Goal: Book appointment/travel/reservation

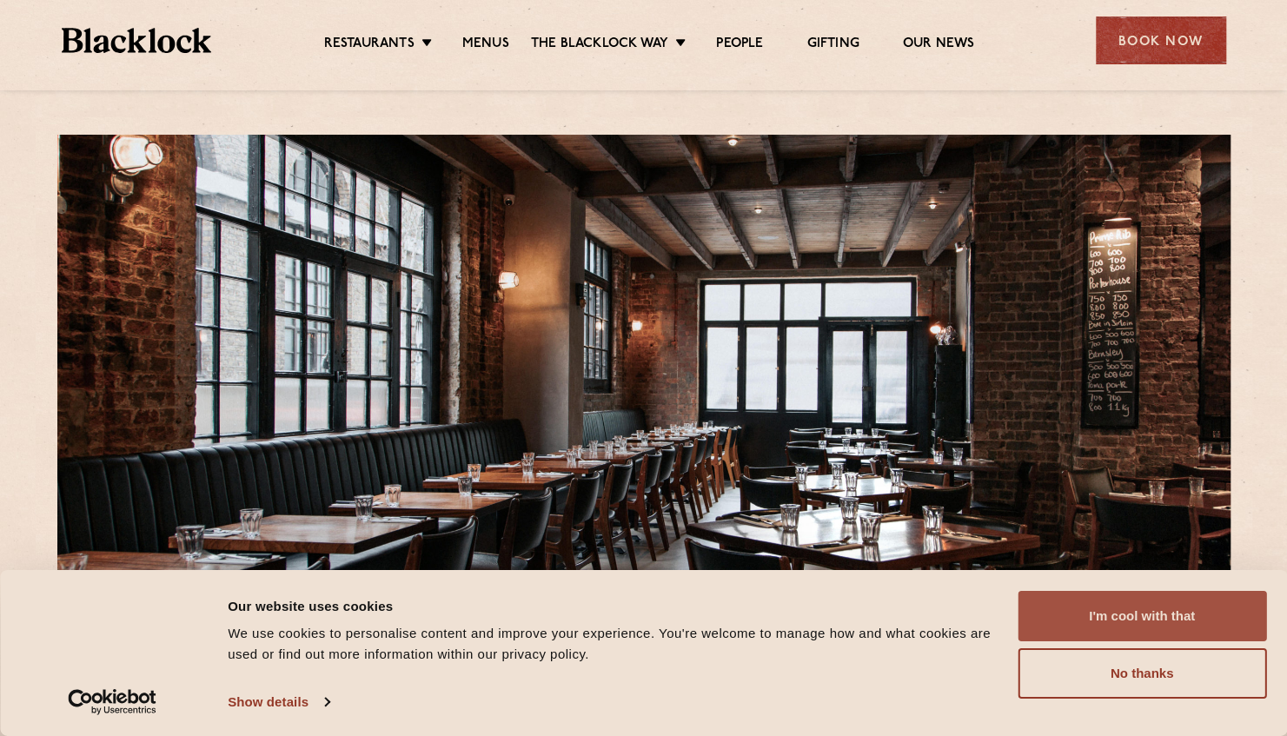
click at [1137, 630] on button "I'm cool with that" at bounding box center [1141, 616] width 248 height 50
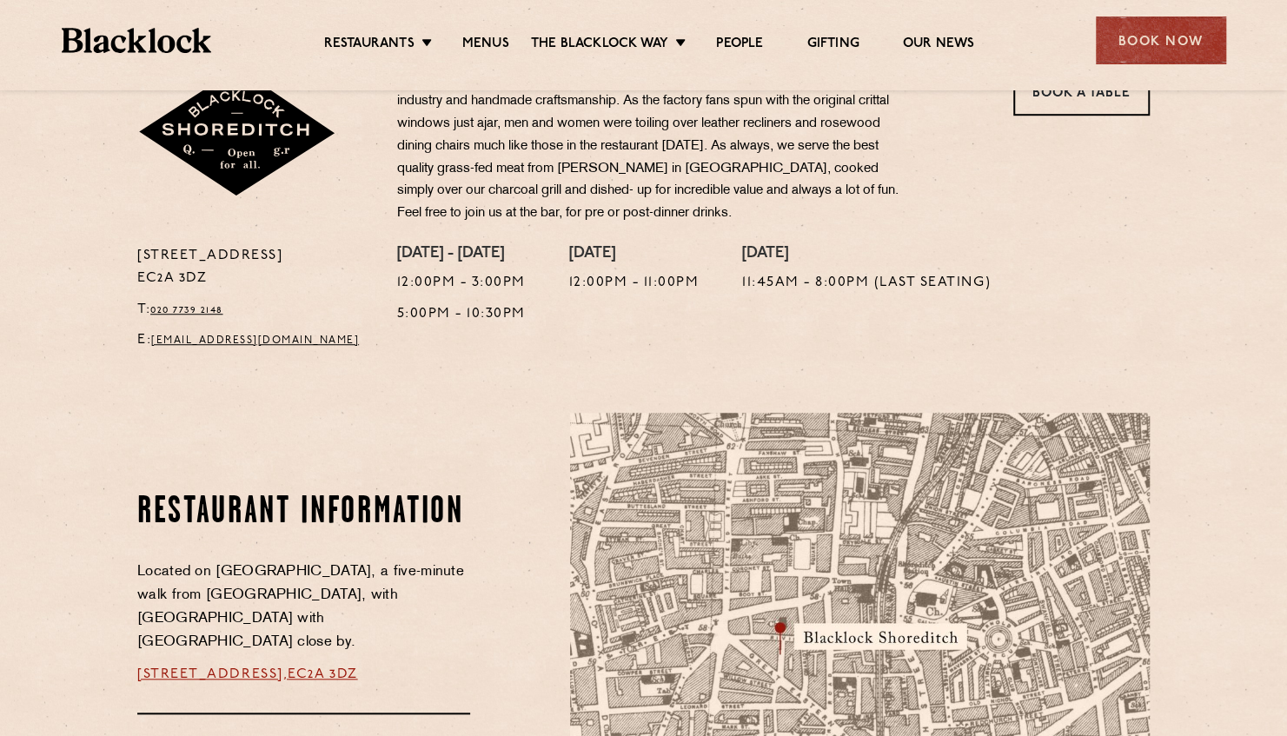
scroll to position [782, 0]
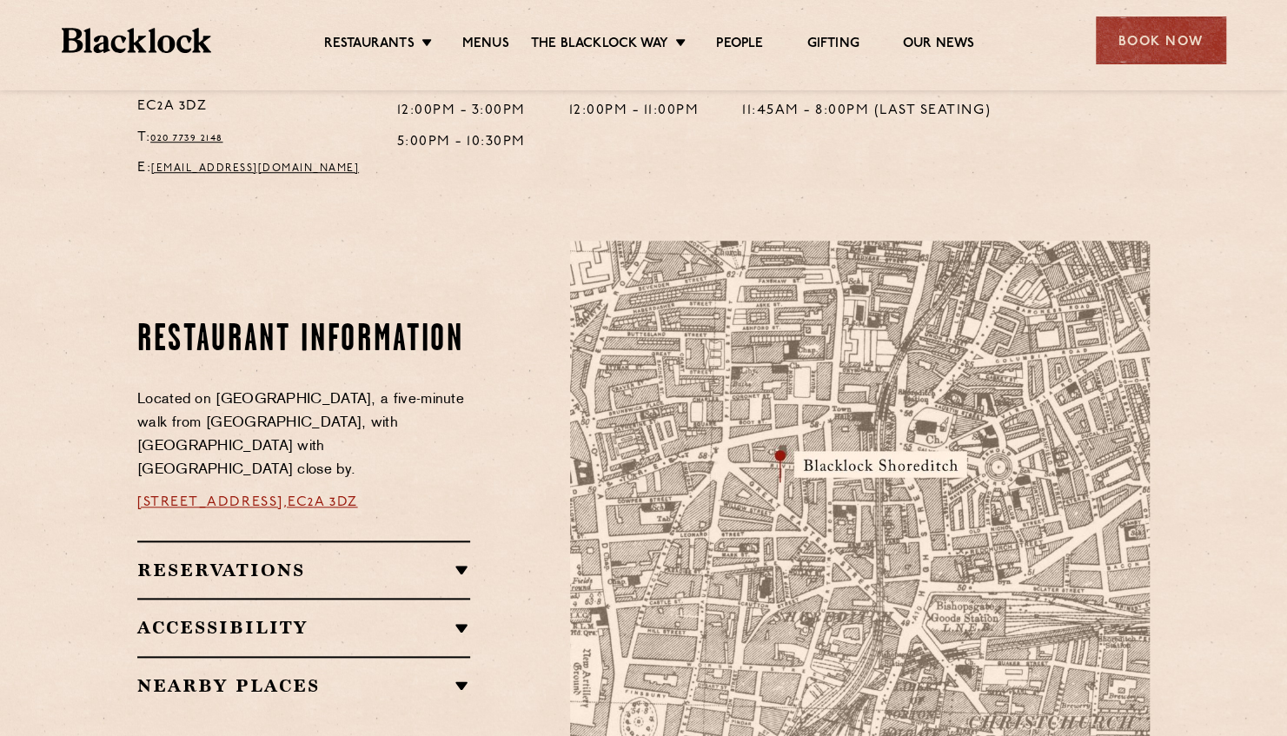
click at [453, 560] on h2 "Reservations" at bounding box center [303, 570] width 333 height 21
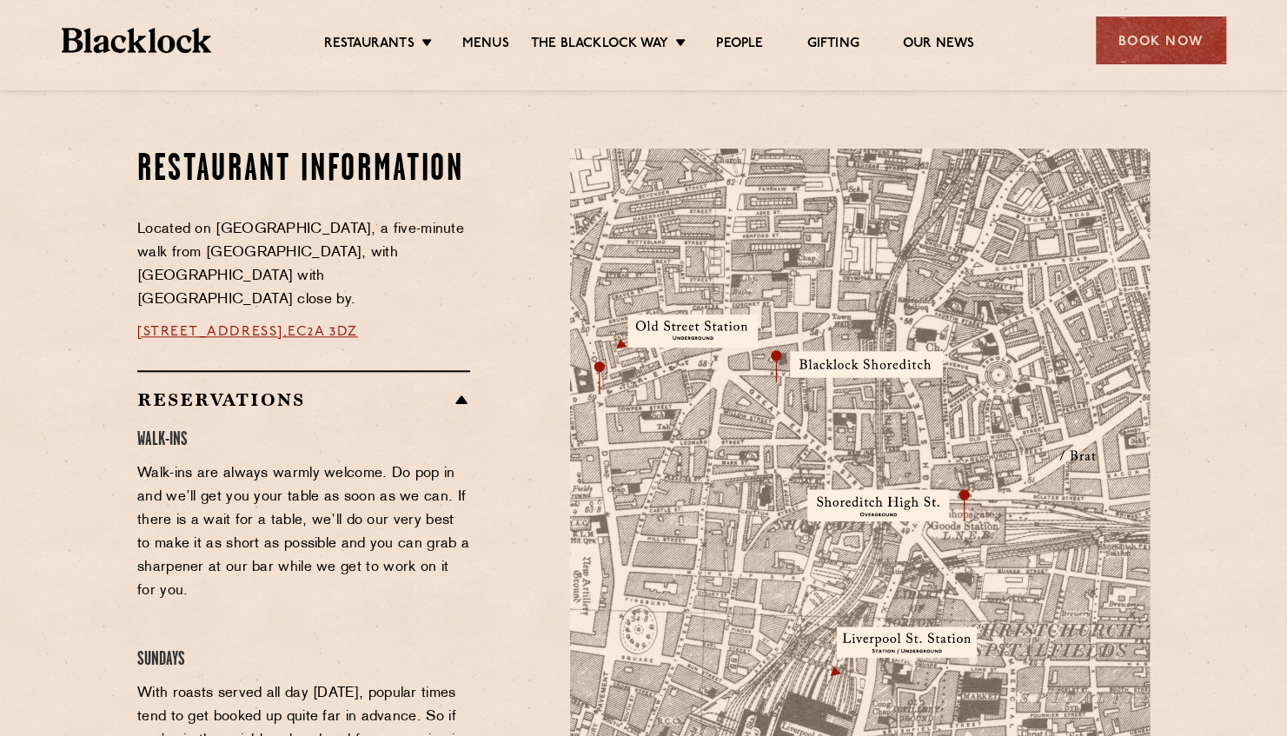
scroll to position [869, 0]
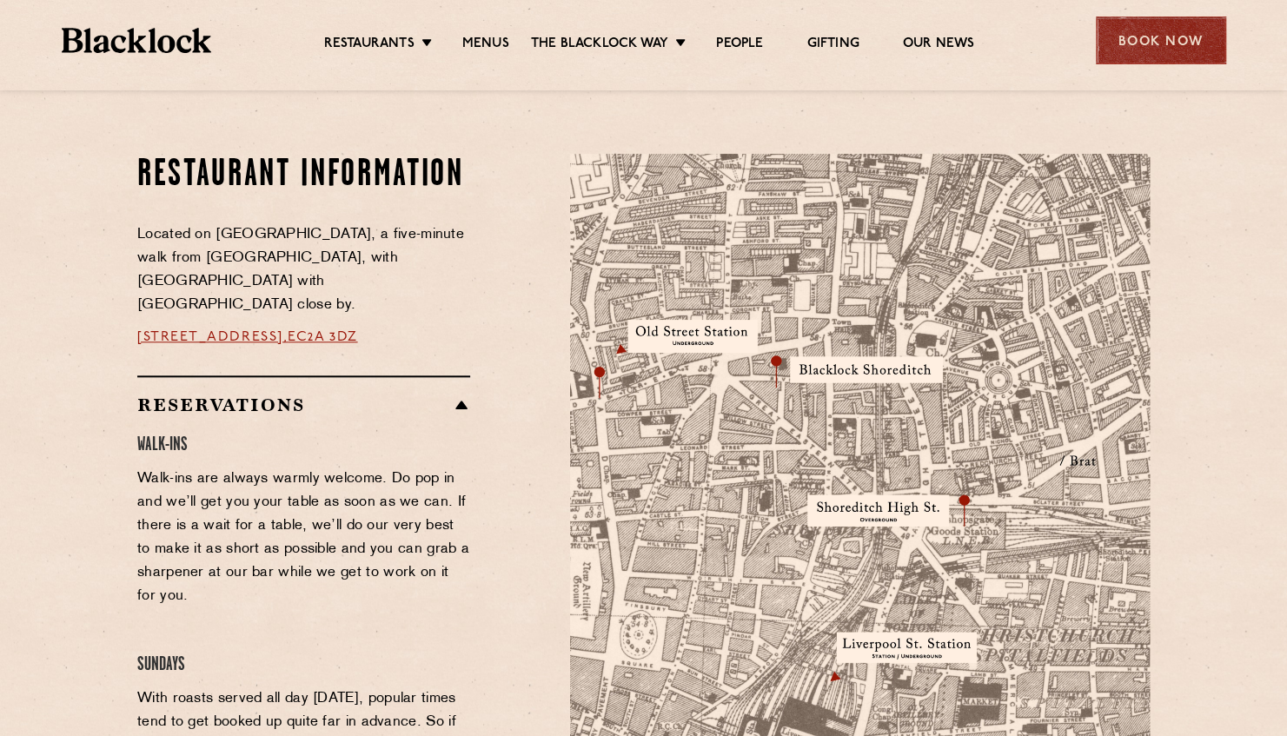
click at [1169, 45] on div "Book Now" at bounding box center [1161, 41] width 130 height 48
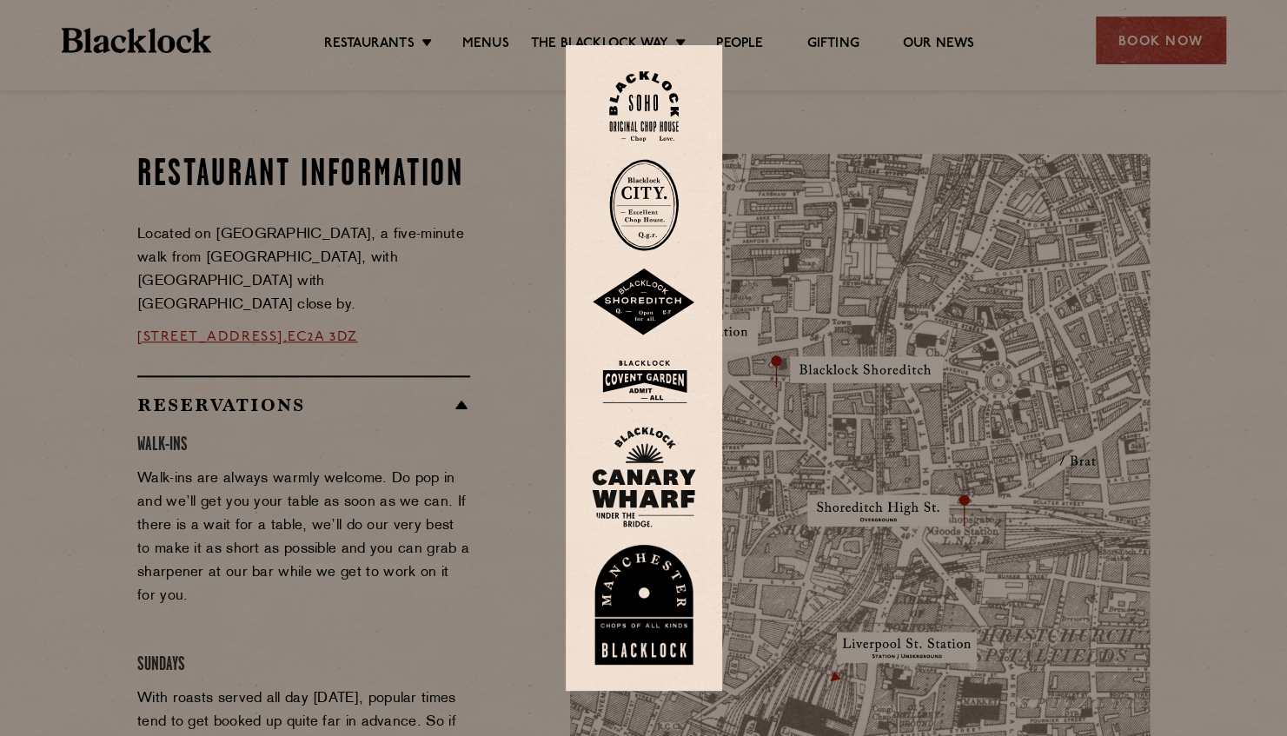
click at [660, 301] on img at bounding box center [644, 302] width 104 height 68
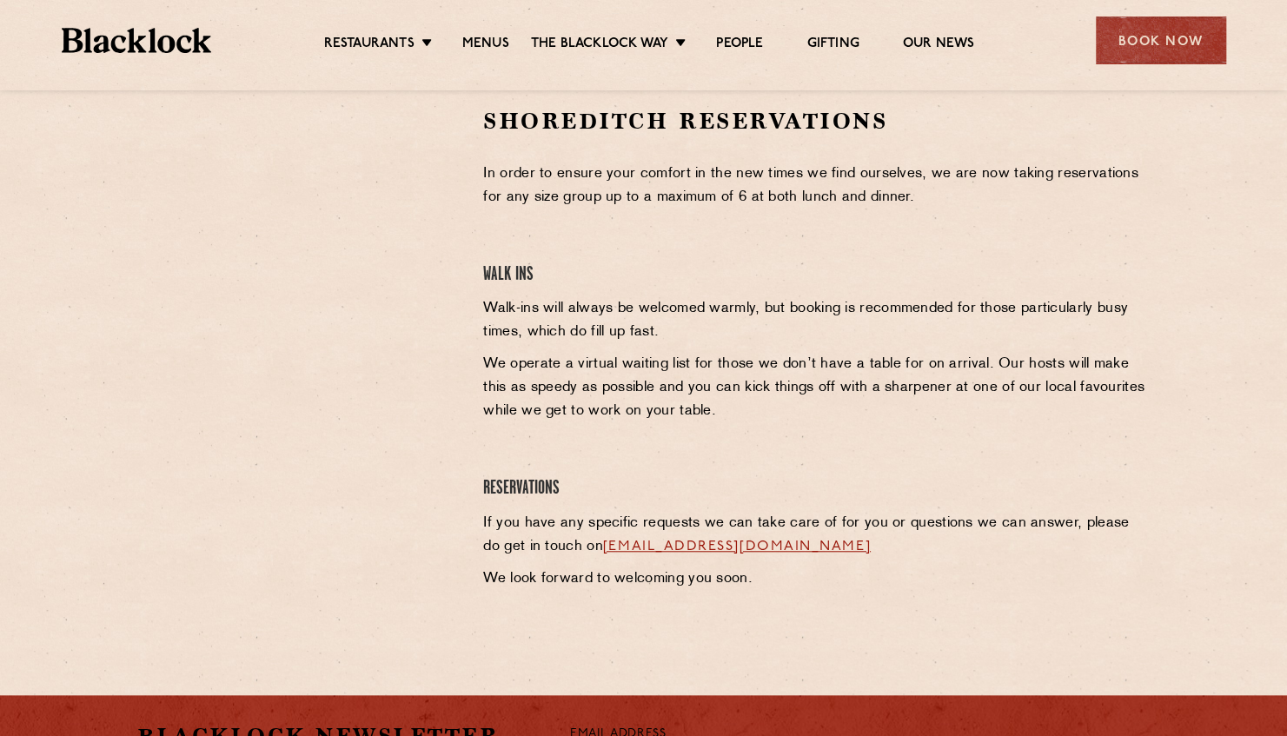
scroll to position [434, 0]
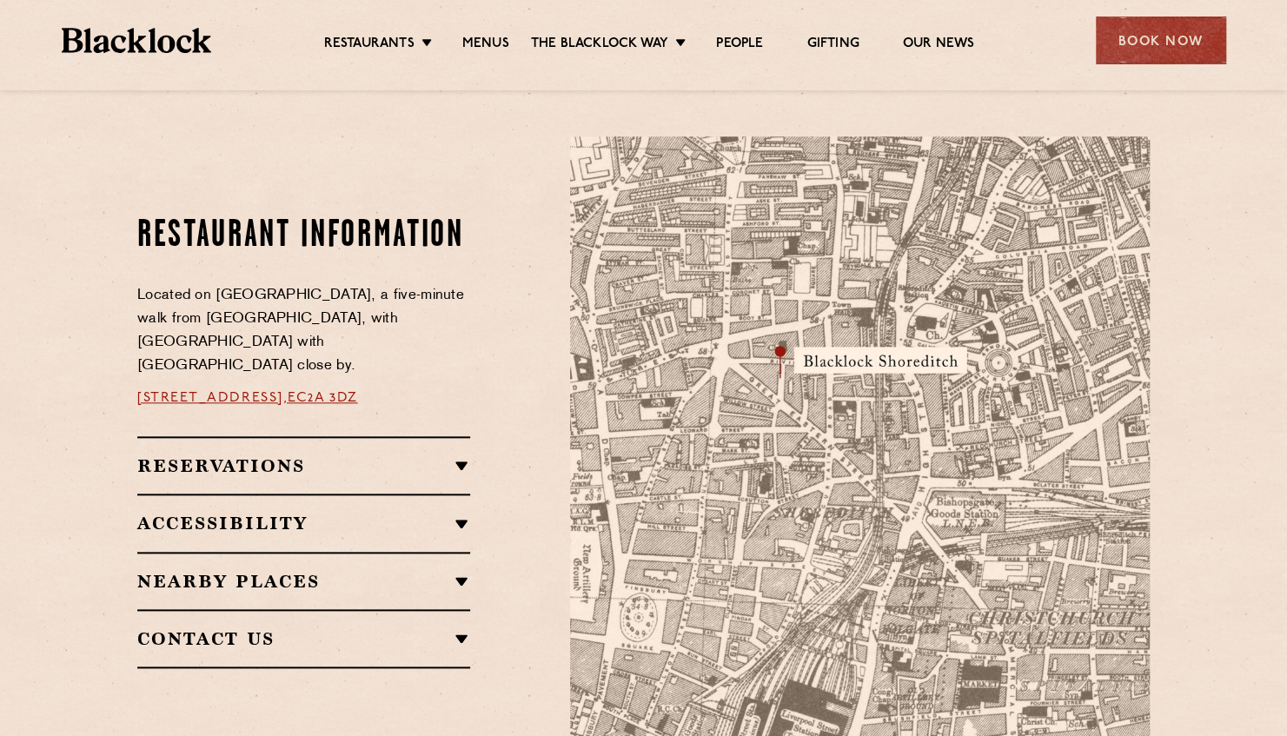
scroll to position [956, 0]
